Goal: Transaction & Acquisition: Purchase product/service

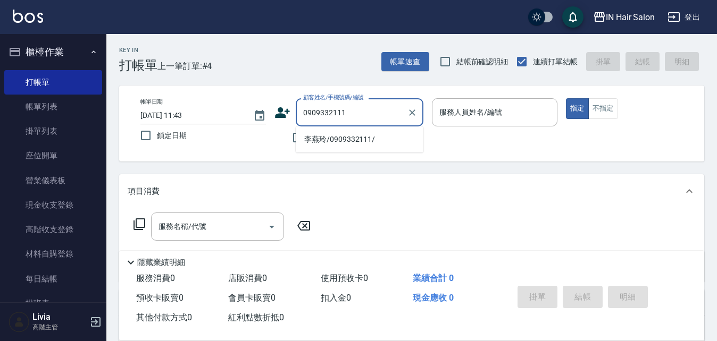
drag, startPoint x: 345, startPoint y: 139, endPoint x: 442, endPoint y: 135, distance: 98.0
click at [355, 139] on li "李燕玲/0909332111/" at bounding box center [360, 140] width 128 height 18
type input "李燕玲/0909332111/"
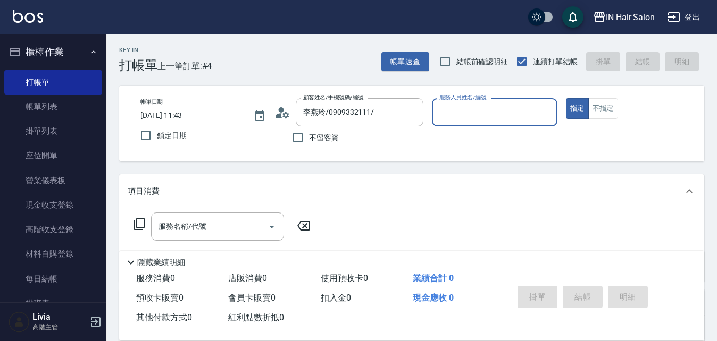
type input "7號設計師[PERSON_NAME]-7"
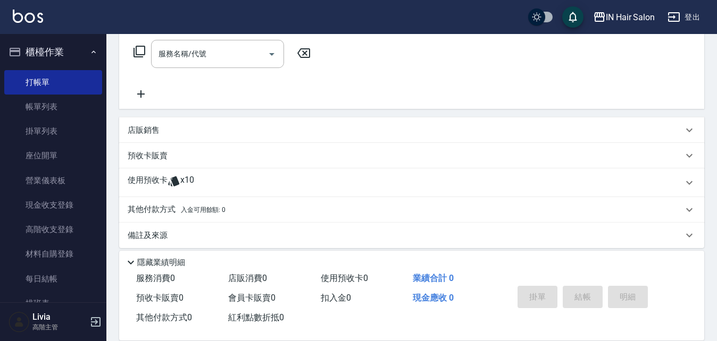
scroll to position [182, 0]
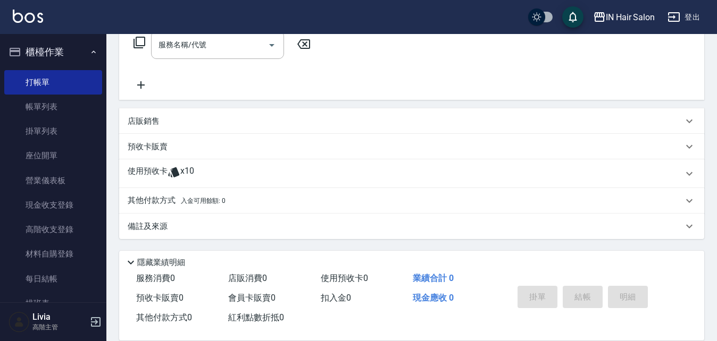
click at [148, 177] on p "使用預收卡" at bounding box center [148, 174] width 40 height 16
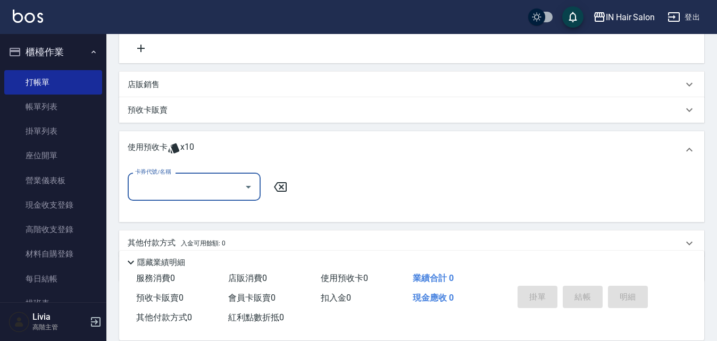
scroll to position [235, 0]
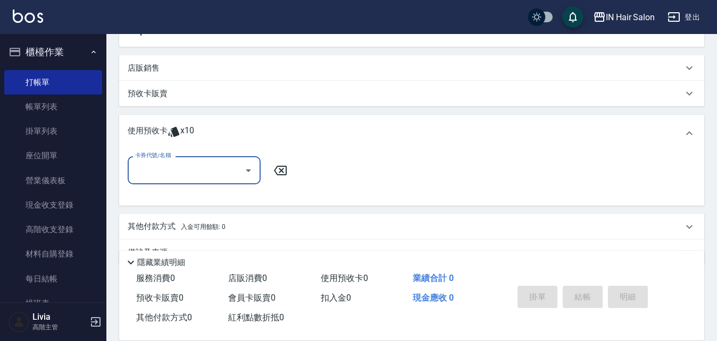
click at [163, 177] on input "卡券代號/名稱" at bounding box center [185, 170] width 107 height 19
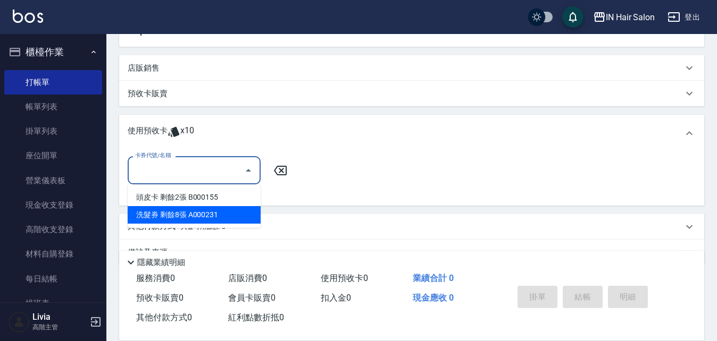
click at [168, 214] on div "洗髮券 剩餘8張 A000231" at bounding box center [194, 215] width 133 height 18
type input "洗髮券 A000231"
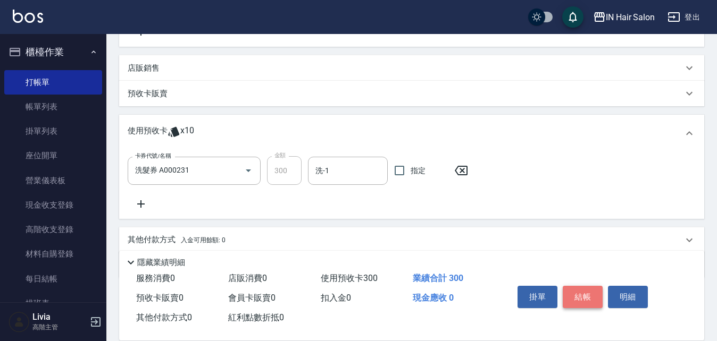
click at [577, 291] on button "結帳" at bounding box center [583, 297] width 40 height 22
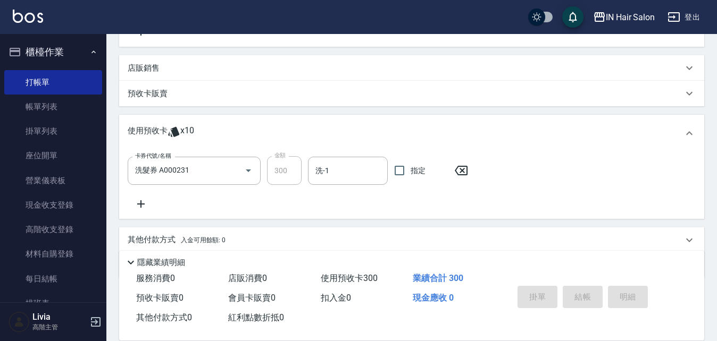
type input "[DATE] 12:53"
